Goal: Task Accomplishment & Management: Use online tool/utility

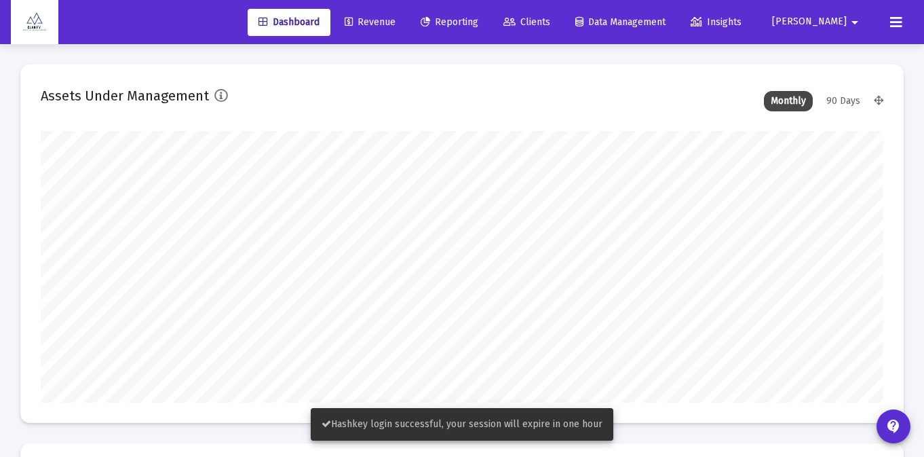
scroll to position [272, 453]
type input "[DATE]"
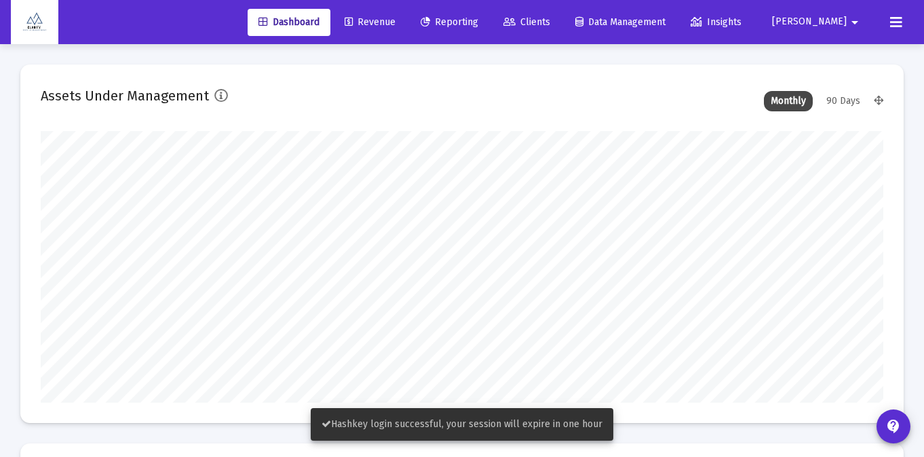
click at [489, 12] on link "Reporting" at bounding box center [449, 22] width 79 height 27
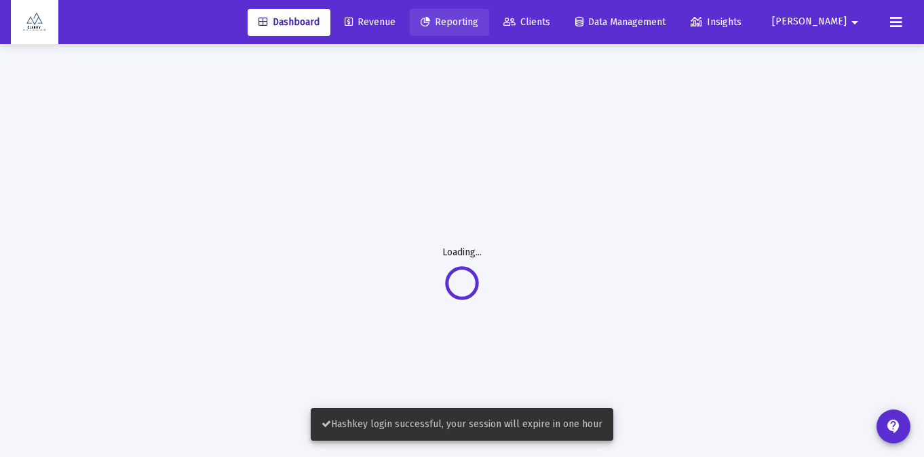
click at [561, 14] on link "Clients" at bounding box center [527, 22] width 69 height 27
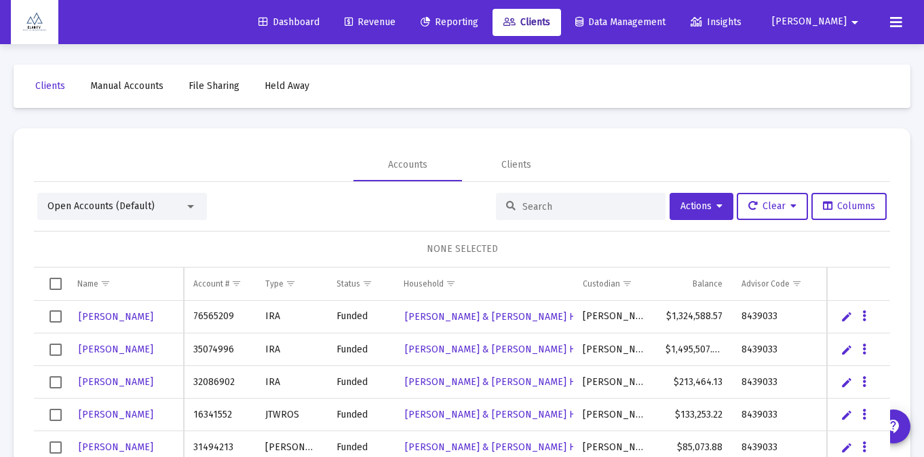
click at [489, 29] on link "Reporting" at bounding box center [449, 22] width 79 height 27
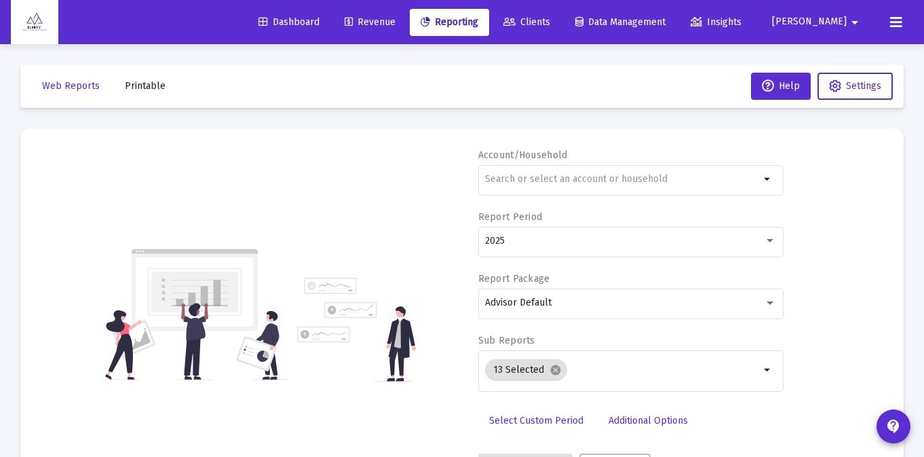
click at [407, 31] on link "Revenue" at bounding box center [370, 22] width 73 height 27
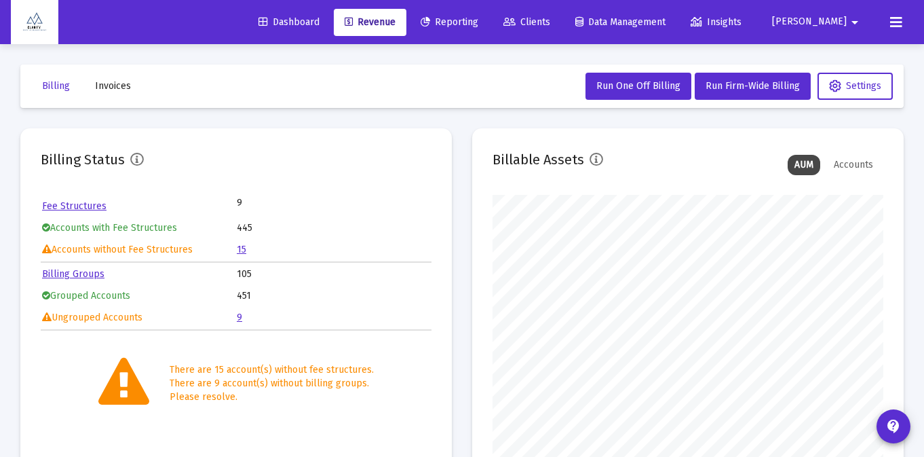
scroll to position [272, 391]
click at [650, 78] on button "Run One Off Billing" at bounding box center [639, 86] width 106 height 27
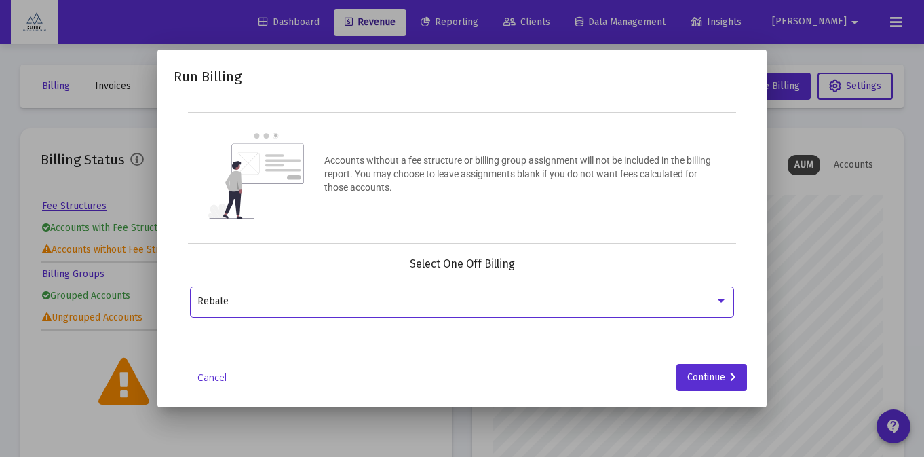
click at [587, 307] on div "Rebate" at bounding box center [463, 300] width 530 height 33
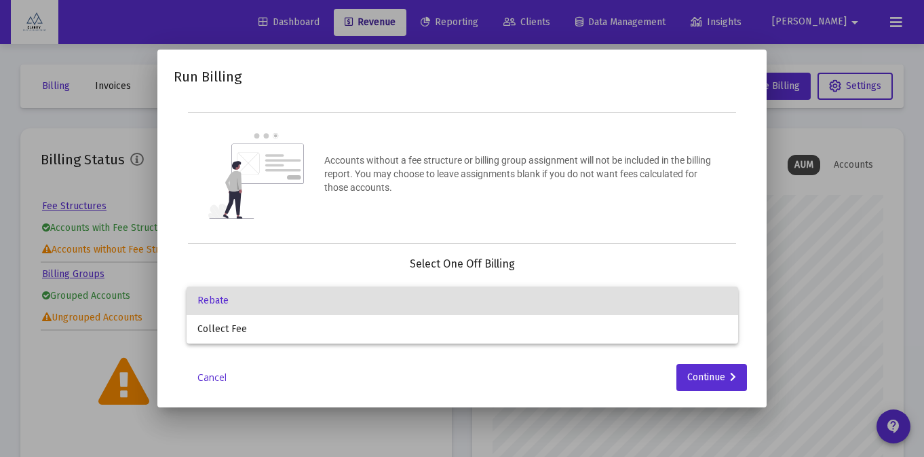
click at [546, 309] on span "Rebate" at bounding box center [463, 300] width 530 height 29
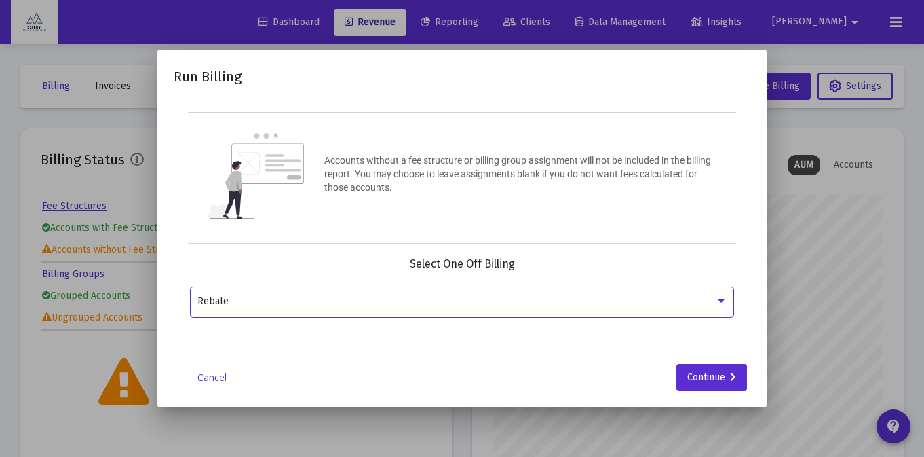
click at [675, 300] on div "Rebate" at bounding box center [457, 301] width 518 height 11
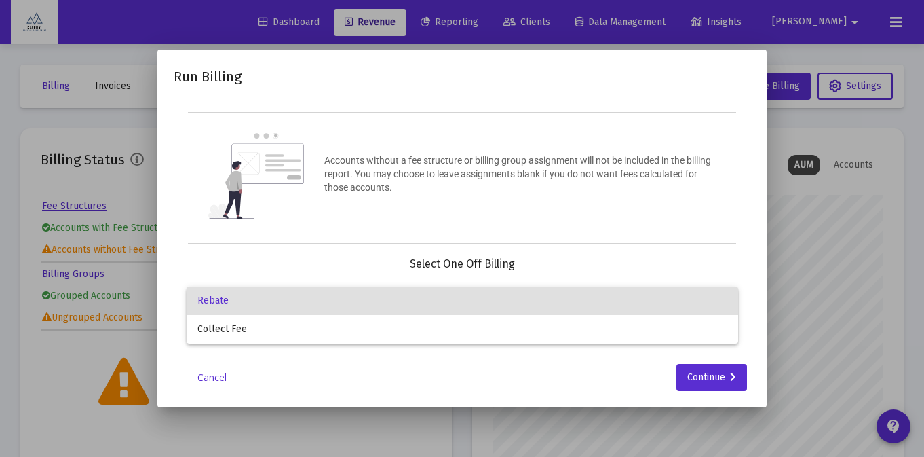
click at [623, 301] on span "Rebate" at bounding box center [463, 300] width 530 height 29
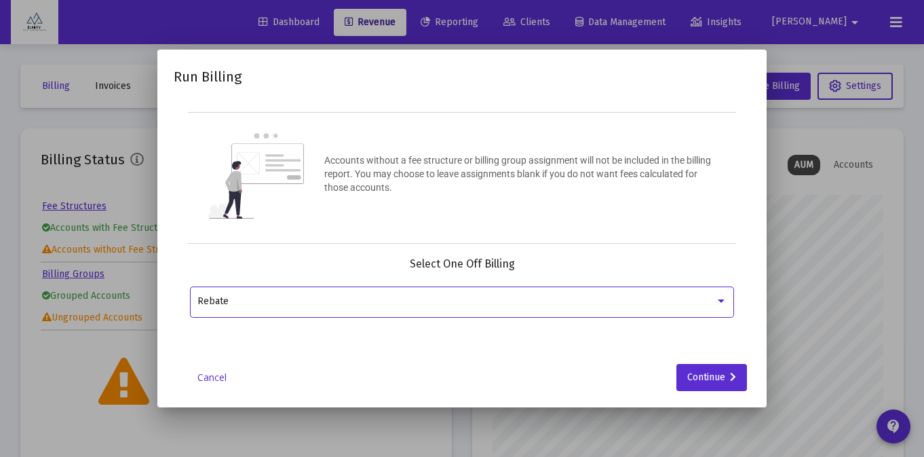
click at [623, 301] on div "Rebate" at bounding box center [457, 301] width 518 height 11
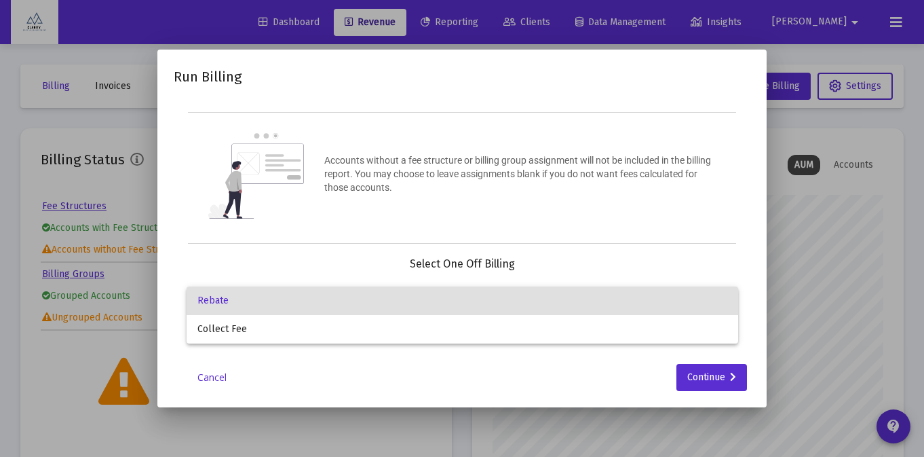
click at [623, 301] on span "Rebate" at bounding box center [463, 300] width 530 height 29
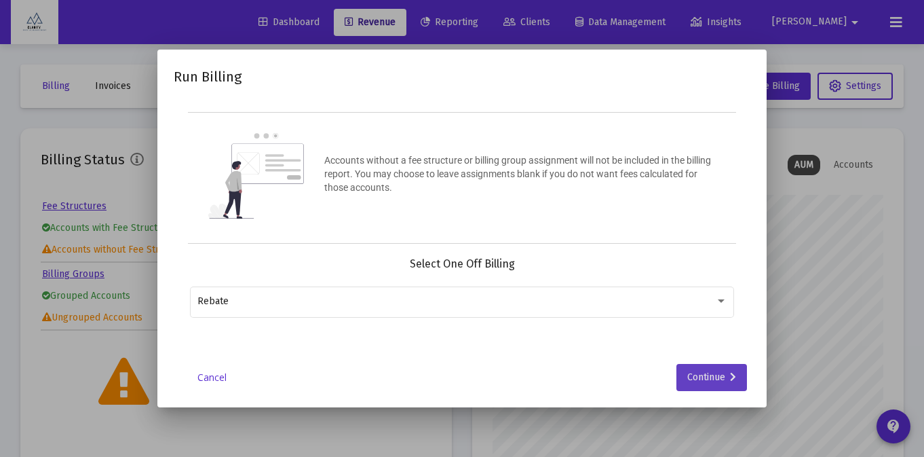
click at [705, 374] on div "Continue" at bounding box center [712, 377] width 49 height 27
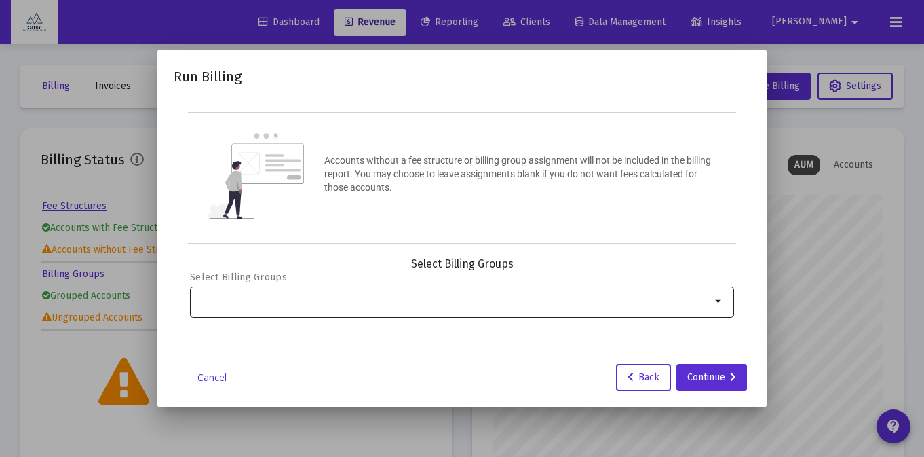
click at [676, 311] on div at bounding box center [455, 300] width 514 height 33
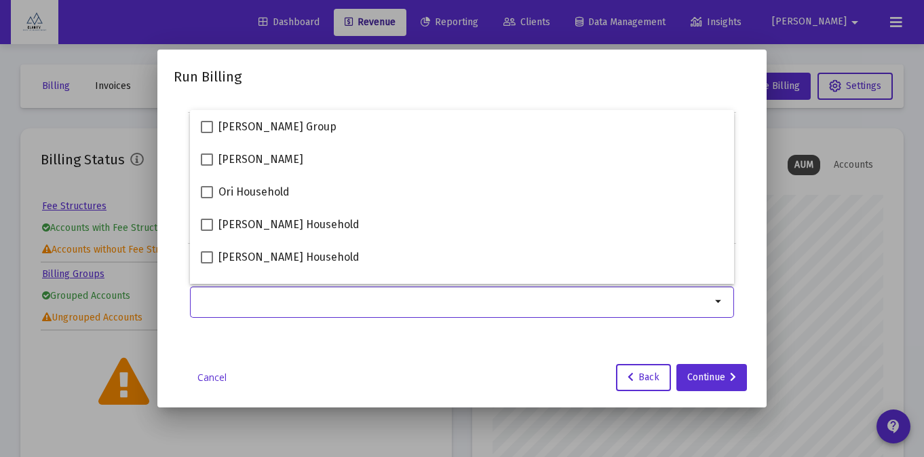
click at [471, 381] on div "Cancel Back Continue" at bounding box center [462, 377] width 577 height 27
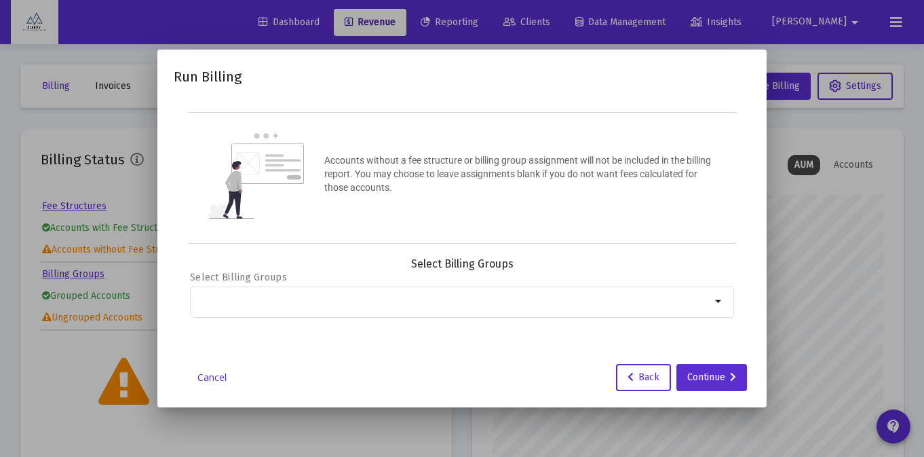
click at [198, 369] on div "Cancel Back Continue" at bounding box center [462, 377] width 577 height 27
click at [206, 376] on link "Cancel" at bounding box center [212, 378] width 68 height 14
